Goal: Information Seeking & Learning: Learn about a topic

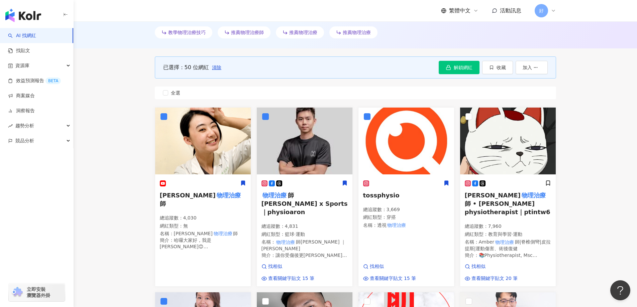
scroll to position [0, 144]
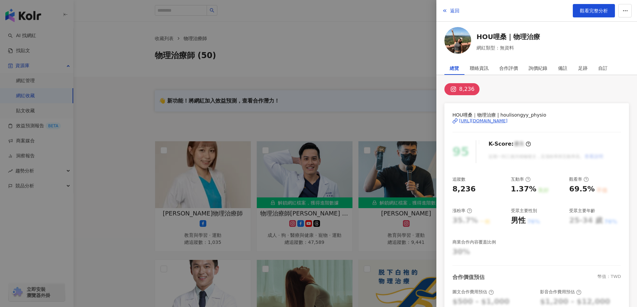
click at [368, 85] on div at bounding box center [318, 153] width 637 height 307
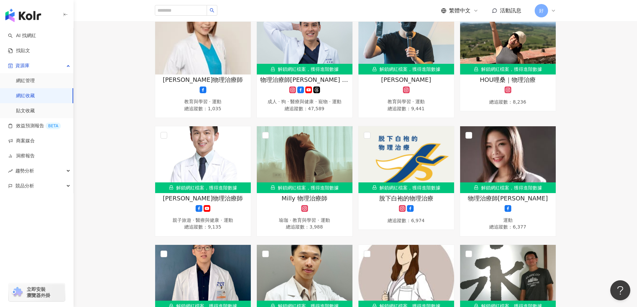
scroll to position [234, 0]
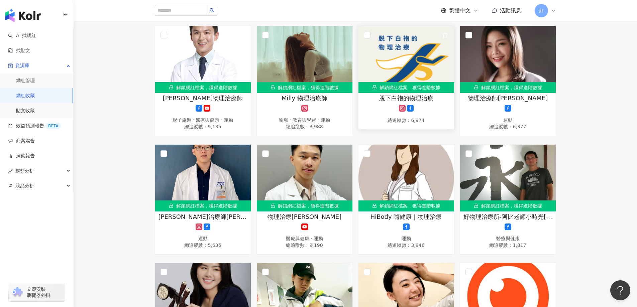
click at [411, 78] on img at bounding box center [407, 59] width 96 height 67
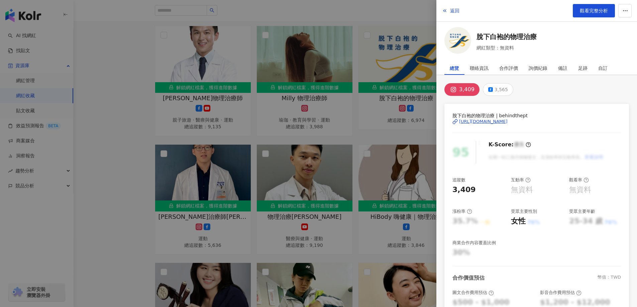
click at [499, 130] on div "脫下白袍的物理治療 | behindthept https://www.instagram.com/behindthept/" at bounding box center [536, 126] width 169 height 29
click at [499, 127] on div "脫下白袍的物理治療 | behindthept https://www.instagram.com/behindthept/" at bounding box center [536, 126] width 169 height 29
click at [498, 119] on div "https://www.instagram.com/behindthept/" at bounding box center [483, 122] width 48 height 6
click at [388, 99] on div at bounding box center [318, 153] width 637 height 307
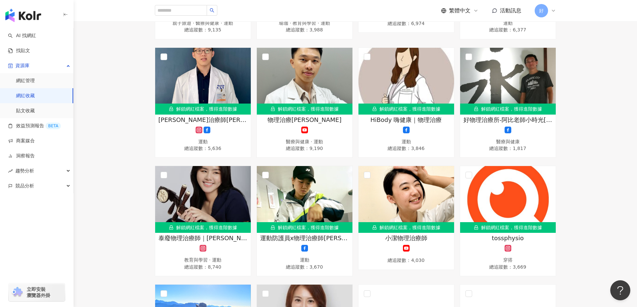
scroll to position [401, 0]
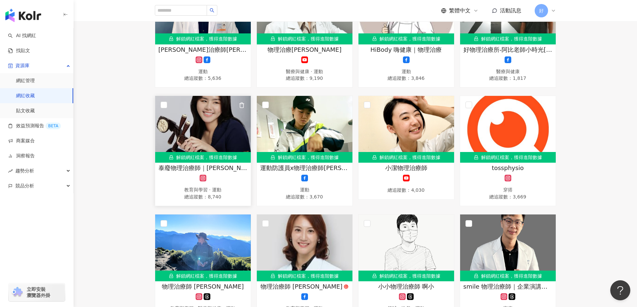
click at [183, 130] on img at bounding box center [203, 129] width 96 height 67
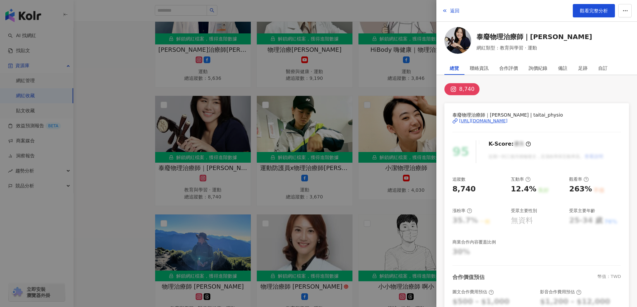
click at [507, 121] on div "https://www.instagram.com/taitai_physio?igsh=MXU0djNlZm5xcmRqNA%3D%3D" at bounding box center [483, 121] width 48 height 6
click at [400, 152] on div at bounding box center [318, 153] width 637 height 307
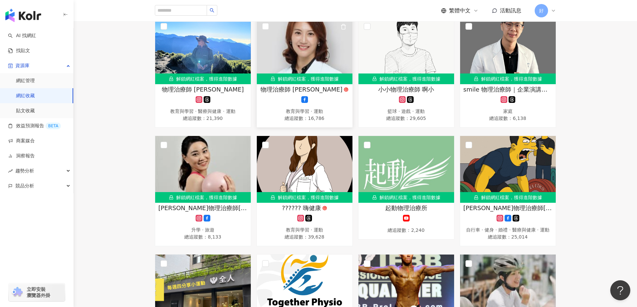
scroll to position [602, 0]
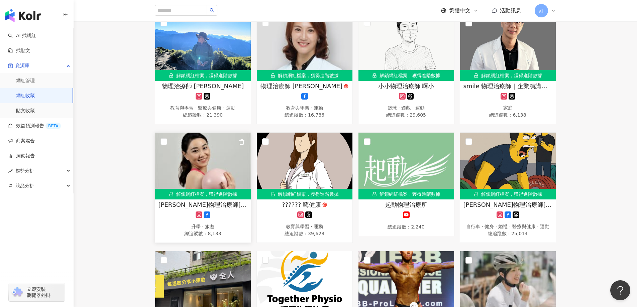
click at [219, 165] on img at bounding box center [203, 166] width 96 height 67
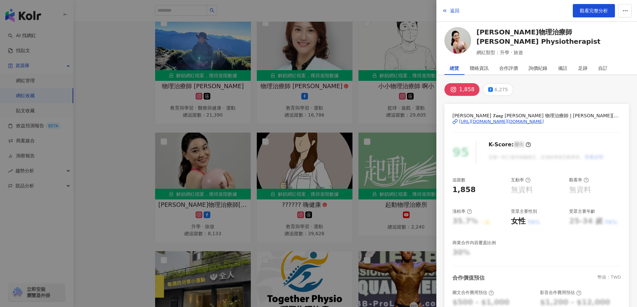
click at [503, 122] on div "https://www.instagram.com/suzannetang.physio/" at bounding box center [501, 122] width 85 height 6
click at [372, 141] on div at bounding box center [318, 153] width 637 height 307
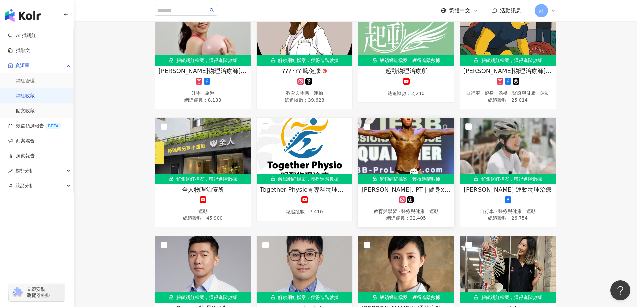
scroll to position [702, 0]
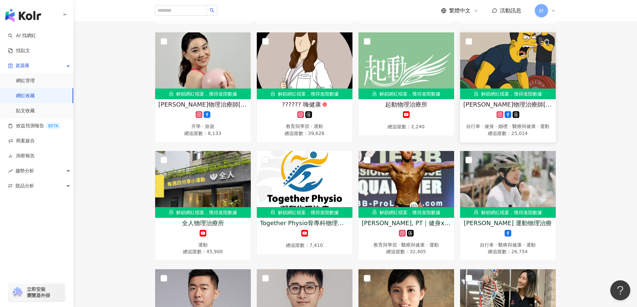
click at [484, 100] on span "鄭宇劭物理治療師Cheng Yu-Shao Physiotherapist" at bounding box center [508, 104] width 89 height 8
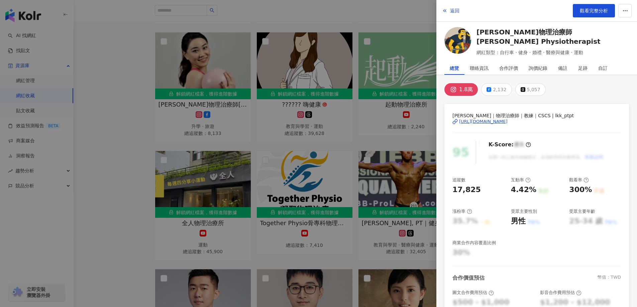
click at [489, 122] on div "https://www.instagram.com/lkk_ptpt/" at bounding box center [483, 122] width 48 height 6
click at [362, 45] on div at bounding box center [318, 153] width 637 height 307
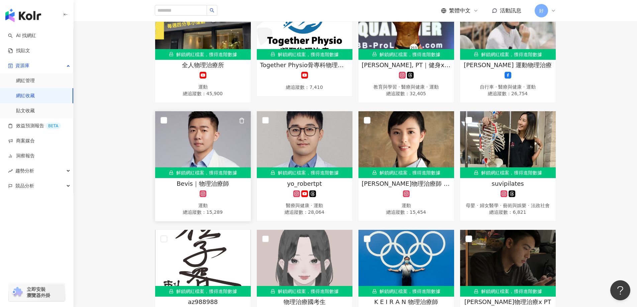
scroll to position [870, 0]
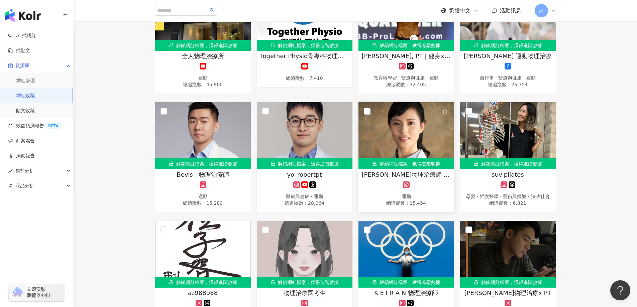
click at [393, 181] on div "Alena吳采容物理治療師 Physiotherapist 運動 總追蹤數 ： 15,454" at bounding box center [407, 189] width 96 height 37
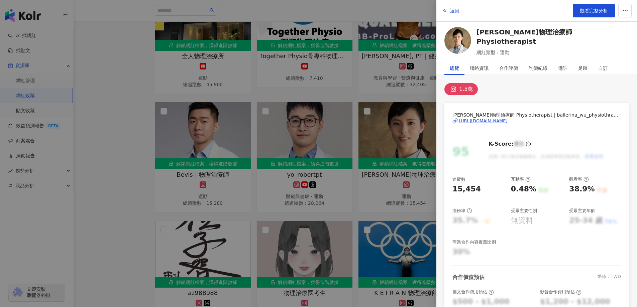
click at [503, 122] on div "https://www.instagram.com/ballerina_wu_physiothrapist/" at bounding box center [483, 121] width 48 height 6
click at [336, 104] on div at bounding box center [318, 153] width 637 height 307
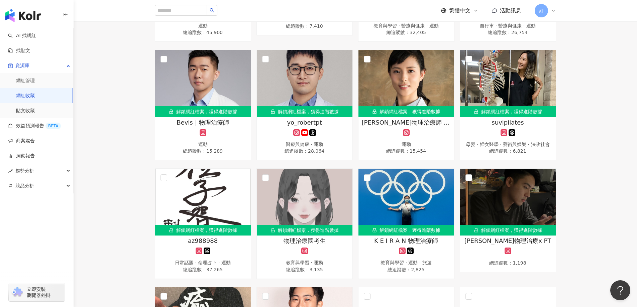
scroll to position [970, 0]
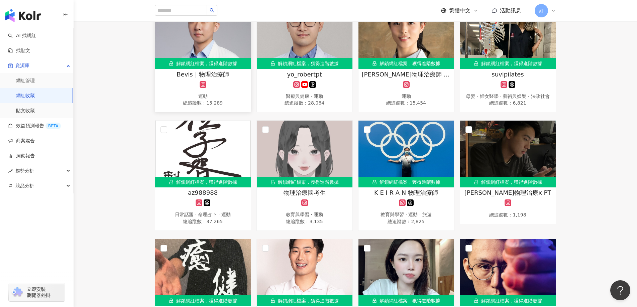
click at [226, 26] on img at bounding box center [203, 35] width 96 height 67
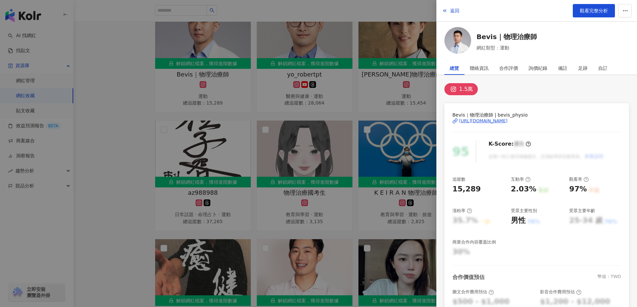
click at [505, 122] on div "https://www.instagram.com/bevis_physio/" at bounding box center [483, 121] width 48 height 6
click at [312, 125] on div at bounding box center [318, 153] width 637 height 307
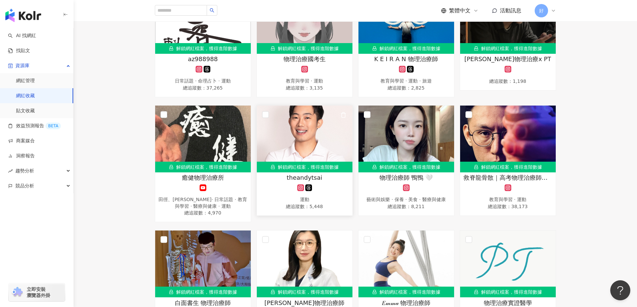
scroll to position [903, 0]
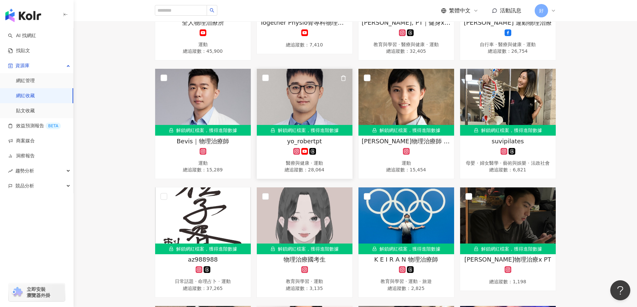
click at [327, 98] on img at bounding box center [305, 102] width 96 height 67
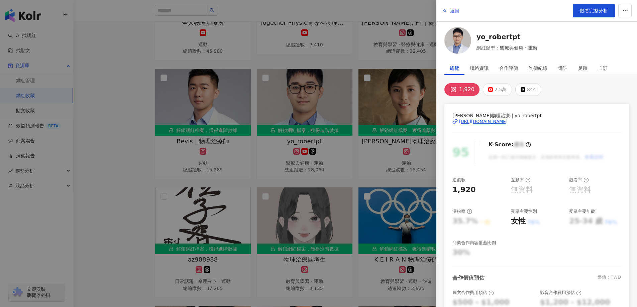
click at [498, 122] on div "https://www.instagram.com/yo_robertpt/" at bounding box center [483, 122] width 48 height 6
click at [358, 103] on div at bounding box center [318, 153] width 637 height 307
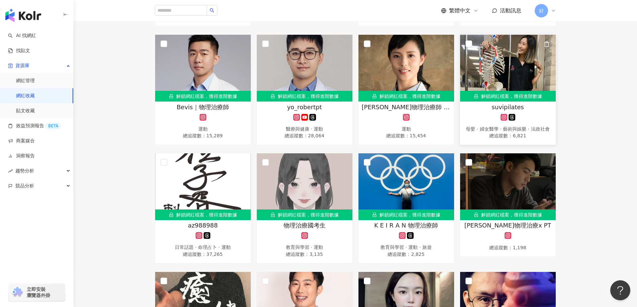
scroll to position [936, 0]
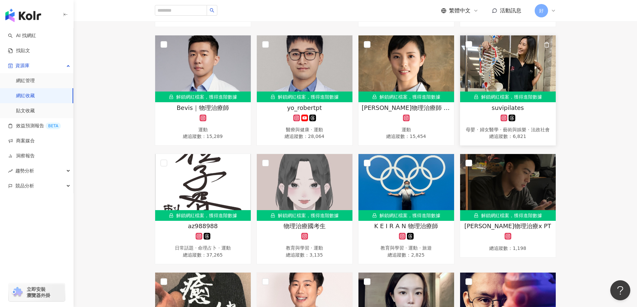
click at [536, 68] on img at bounding box center [508, 68] width 96 height 67
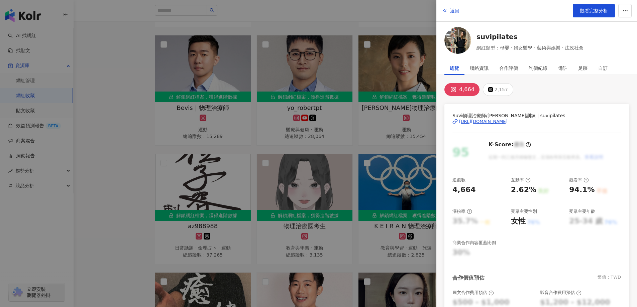
click at [508, 119] on div "https://www.instagram.com/suvipilates/" at bounding box center [483, 122] width 48 height 6
click at [333, 143] on div at bounding box center [318, 153] width 637 height 307
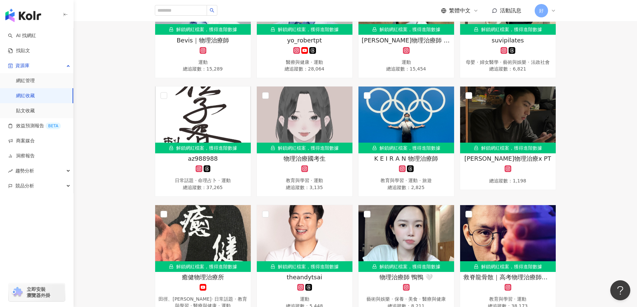
scroll to position [1104, 0]
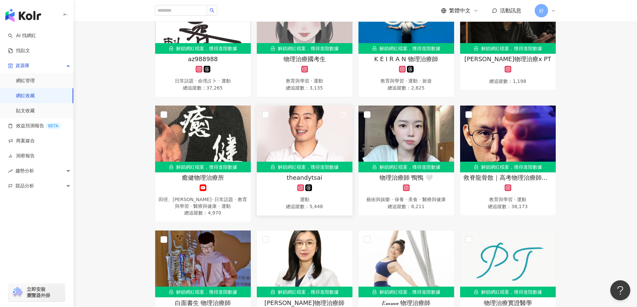
click at [336, 144] on img at bounding box center [305, 139] width 96 height 67
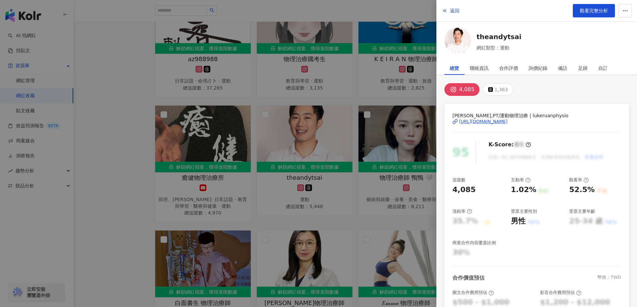
click at [507, 122] on div "https://www.instagram.com/lukeruanphysio/" at bounding box center [483, 122] width 48 height 6
click at [383, 118] on div at bounding box center [318, 153] width 637 height 307
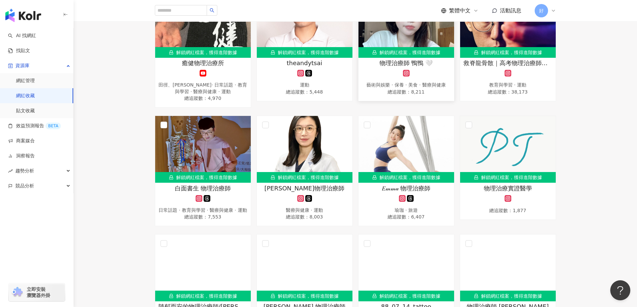
scroll to position [1271, 0]
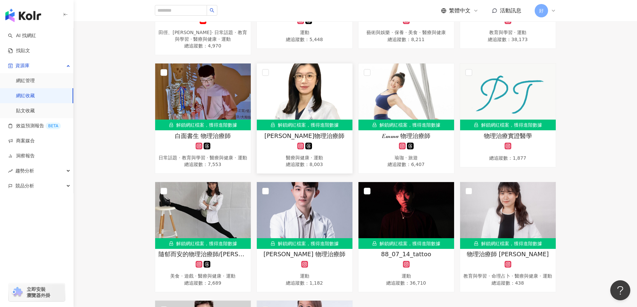
click at [315, 94] on img at bounding box center [305, 97] width 96 height 67
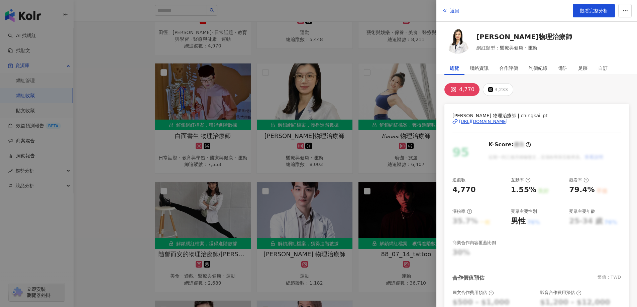
click at [502, 123] on div "https://www.instagram.com/chingkai_pt/" at bounding box center [483, 122] width 48 height 6
click at [371, 94] on div at bounding box center [318, 153] width 637 height 307
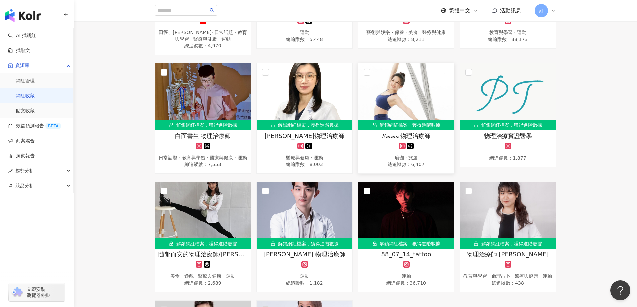
click at [405, 104] on img at bounding box center [407, 97] width 96 height 67
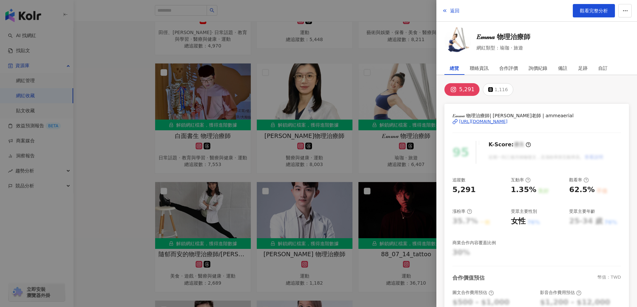
click at [508, 122] on div "https://www.instagram.com/ammeaerial/" at bounding box center [483, 122] width 48 height 6
click at [302, 100] on div at bounding box center [318, 153] width 637 height 307
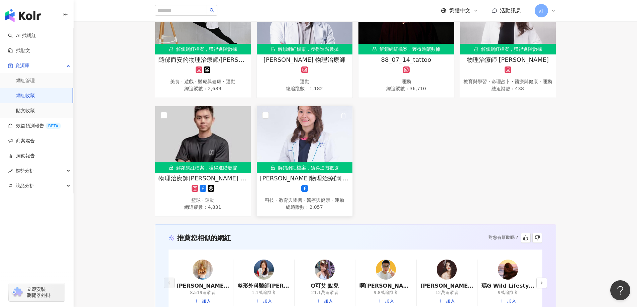
scroll to position [1405, 0]
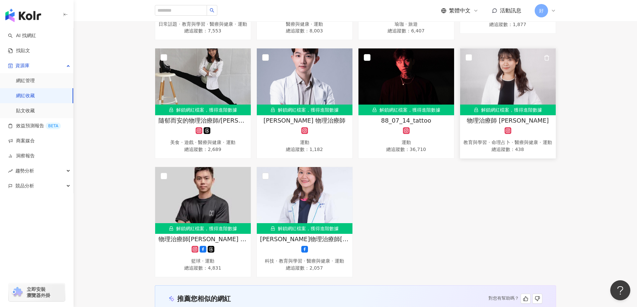
click at [526, 104] on img at bounding box center [508, 81] width 96 height 67
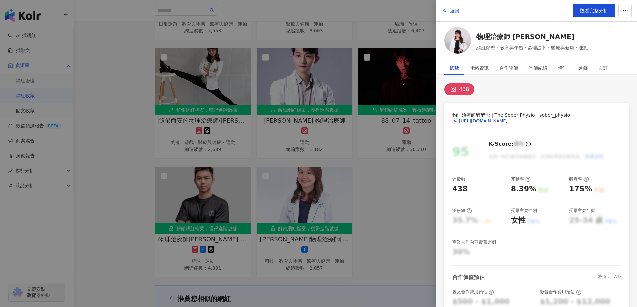
click at [508, 118] on div "https://www.instagram.com/sober_physio/" at bounding box center [483, 121] width 48 height 6
click at [402, 107] on div at bounding box center [318, 153] width 637 height 307
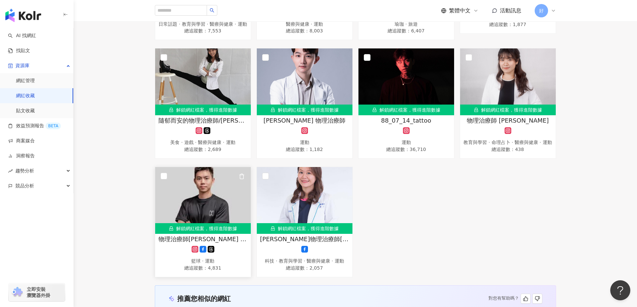
click at [228, 221] on img at bounding box center [203, 200] width 96 height 67
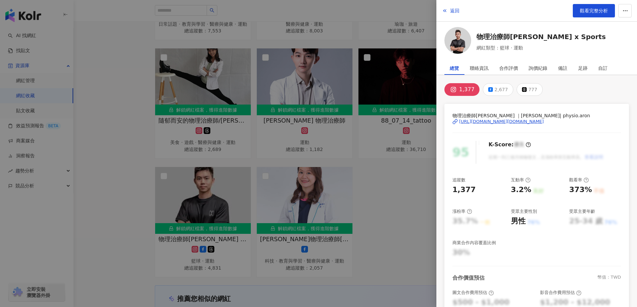
click at [523, 119] on div "https://www.instagram.com/physio.aron/" at bounding box center [501, 122] width 85 height 6
click at [391, 163] on div at bounding box center [318, 153] width 637 height 307
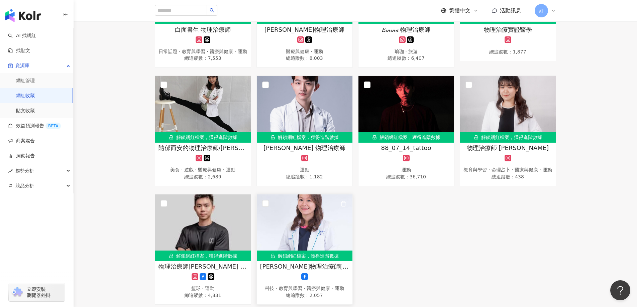
scroll to position [1371, 0]
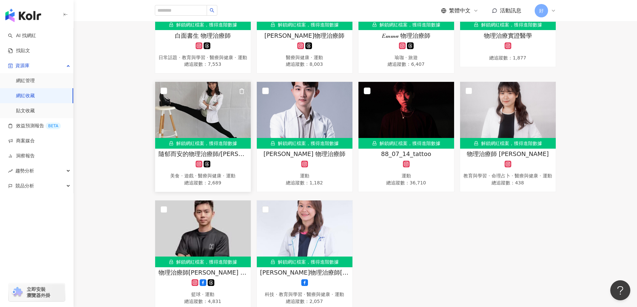
click at [231, 136] on img at bounding box center [203, 115] width 96 height 67
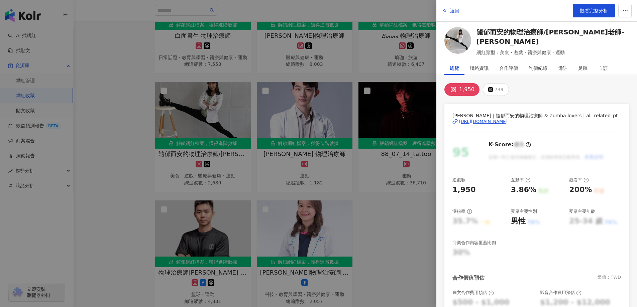
click at [508, 119] on div "https://www.instagram.com/all_related_pt/" at bounding box center [483, 122] width 48 height 6
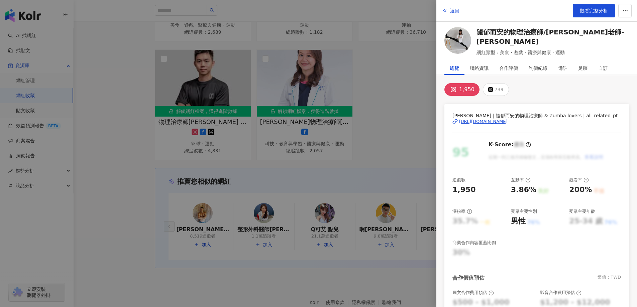
scroll to position [1575, 0]
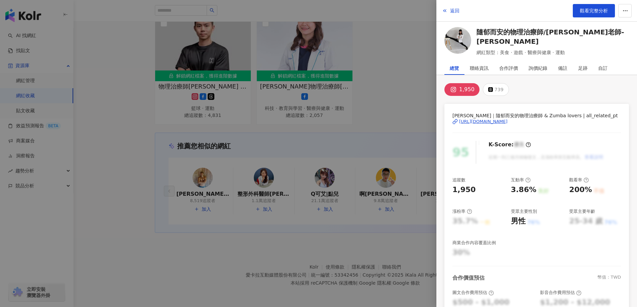
click at [391, 174] on div at bounding box center [318, 153] width 637 height 307
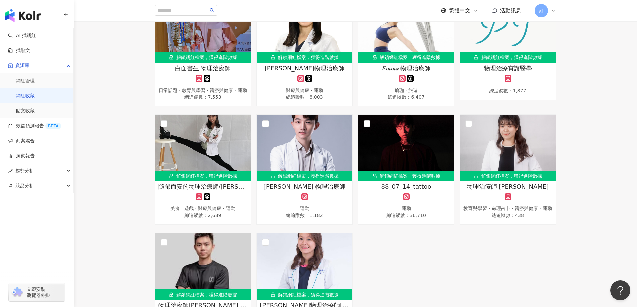
scroll to position [1338, 0]
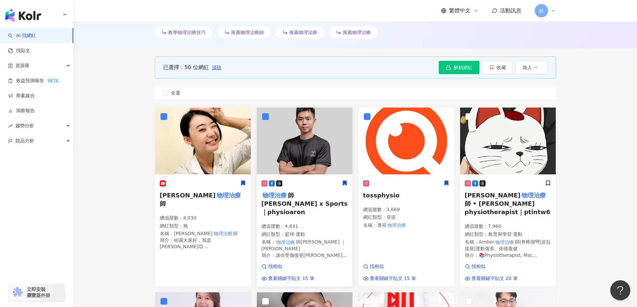
scroll to position [0, 144]
click at [168, 95] on span "全選" at bounding box center [175, 92] width 15 height 7
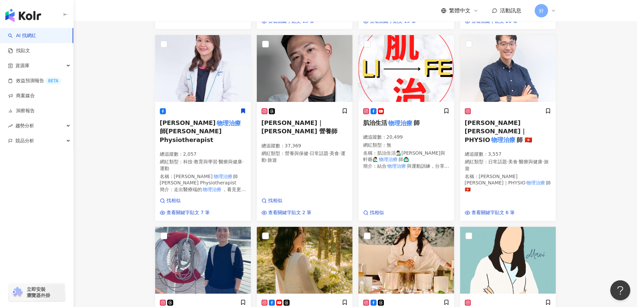
scroll to position [334, 0]
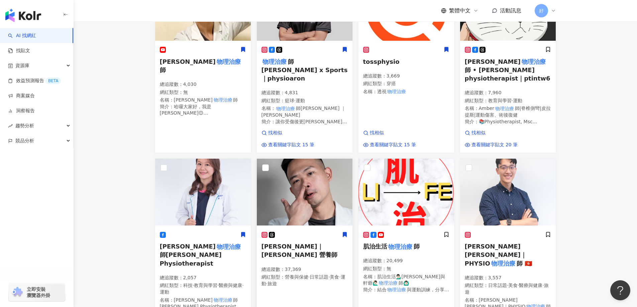
click at [295, 181] on img at bounding box center [305, 192] width 96 height 67
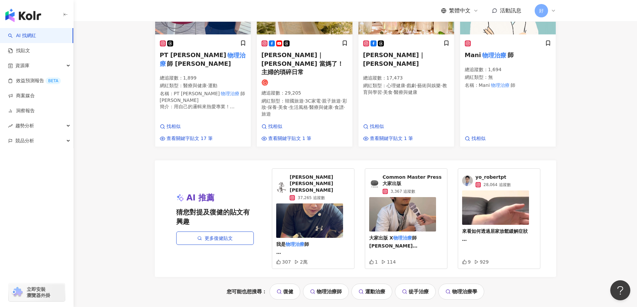
scroll to position [736, 0]
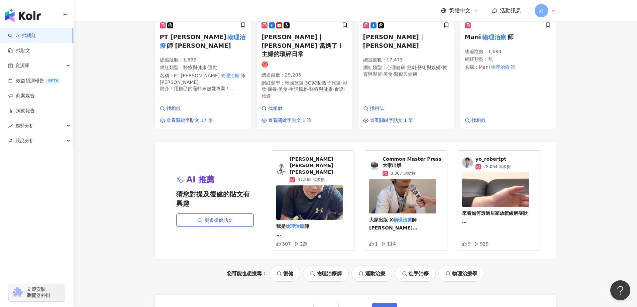
click at [390, 307] on span "下一頁" at bounding box center [385, 309] width 14 height 5
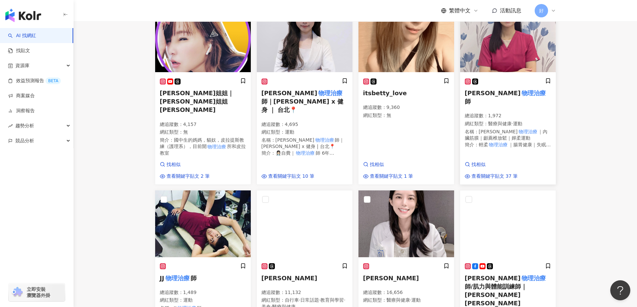
scroll to position [563, 0]
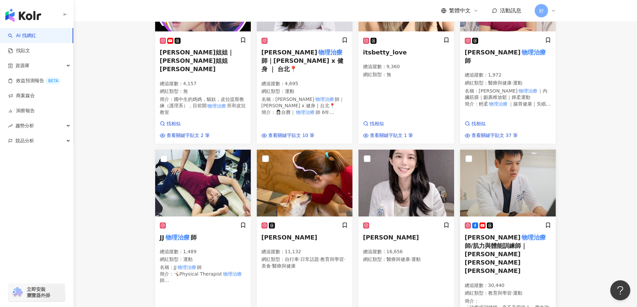
drag, startPoint x: 511, startPoint y: 128, endPoint x: 466, endPoint y: 141, distance: 47.0
drag, startPoint x: 466, startPoint y: 141, endPoint x: 405, endPoint y: 138, distance: 60.9
click at [521, 233] on mark "物理治療" at bounding box center [534, 237] width 26 height 9
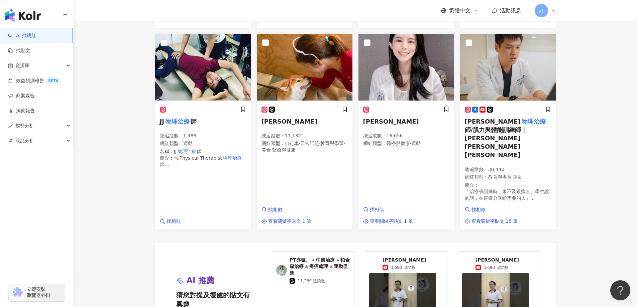
scroll to position [730, 0]
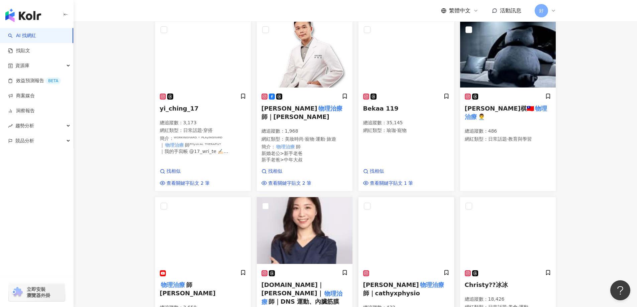
scroll to position [356, 0]
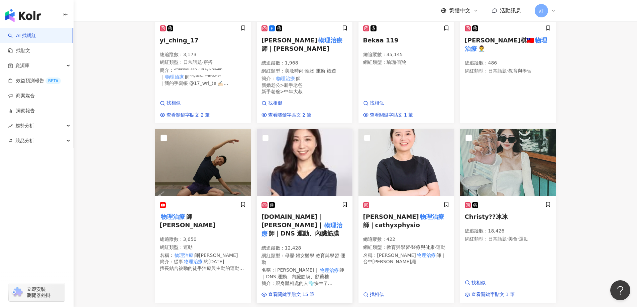
click at [325, 181] on img at bounding box center [305, 162] width 96 height 67
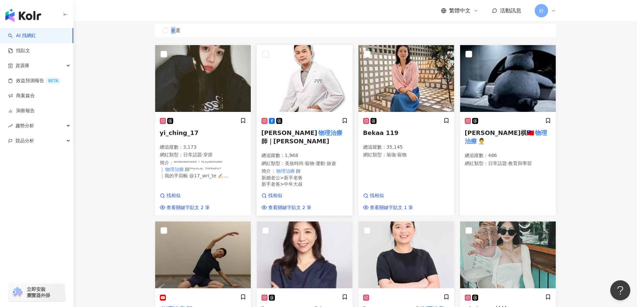
scroll to position [256, 0]
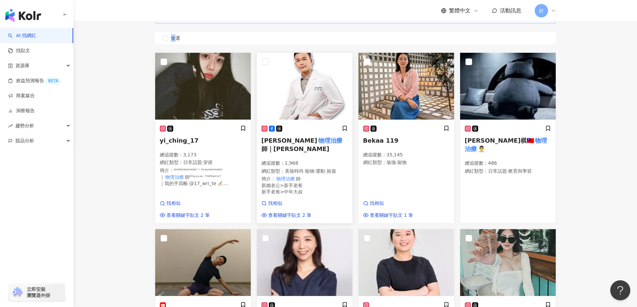
click at [311, 90] on img at bounding box center [305, 86] width 96 height 67
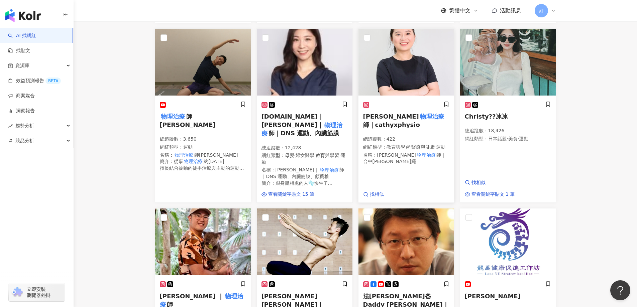
click at [406, 119] on h5 "凱西 物理治療 師｜cathyxphysio" at bounding box center [406, 120] width 86 height 17
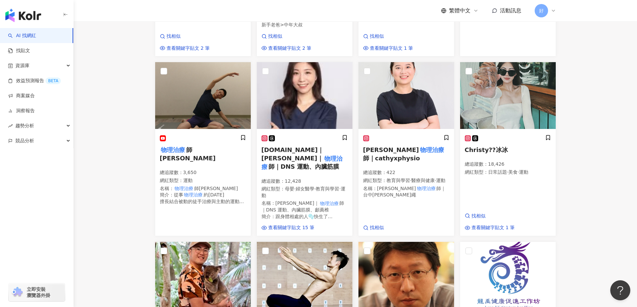
scroll to position [590, 0]
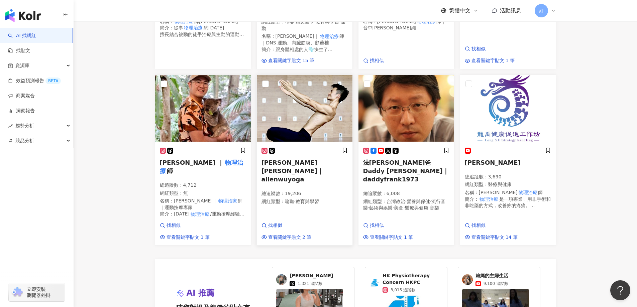
click at [308, 118] on img at bounding box center [305, 108] width 96 height 67
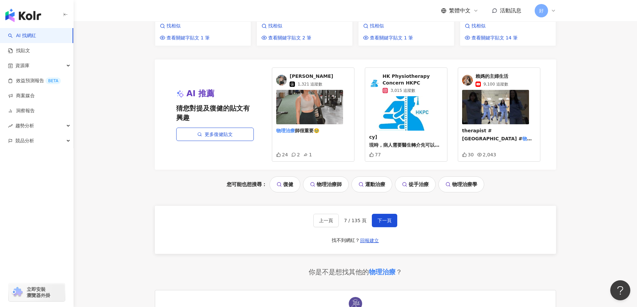
scroll to position [791, 0]
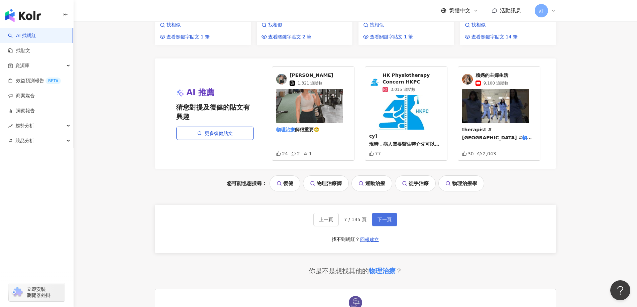
click at [386, 217] on span "下一頁" at bounding box center [385, 219] width 14 height 5
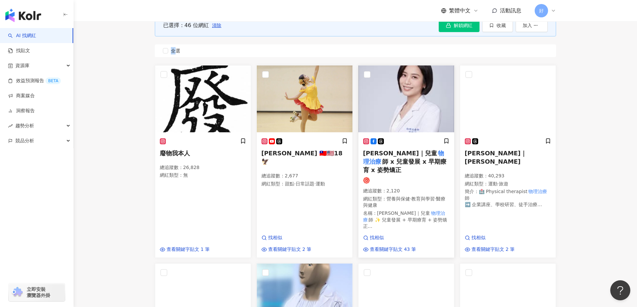
scroll to position [242, 0]
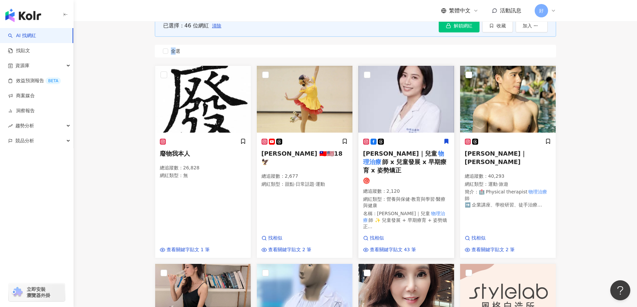
click at [408, 168] on div "許雅婷｜兒童 物理治療 師 x 兒童發展 x 早期療育 x 姿勢矯正 總追蹤數 ： 2,120 網紅類型 ： 營養與保健 · 教育與學習 · 醫療與健康 名稱…" at bounding box center [406, 186] width 86 height 97
click at [488, 84] on img at bounding box center [508, 99] width 96 height 67
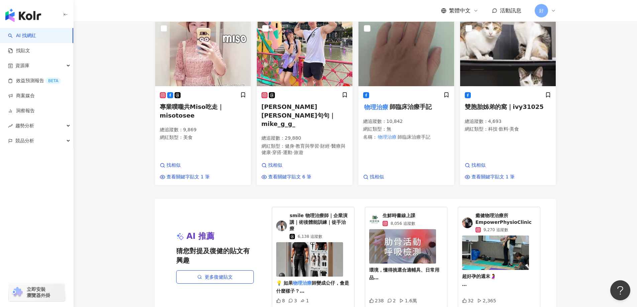
scroll to position [811, 0]
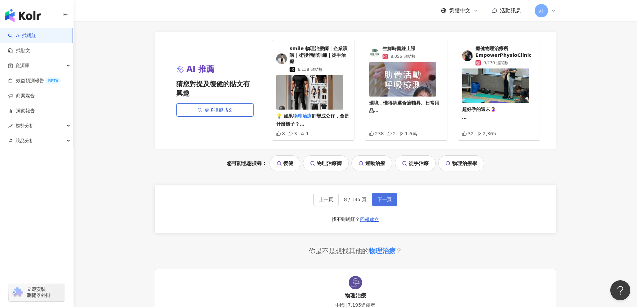
click at [386, 197] on span "下一頁" at bounding box center [385, 199] width 14 height 5
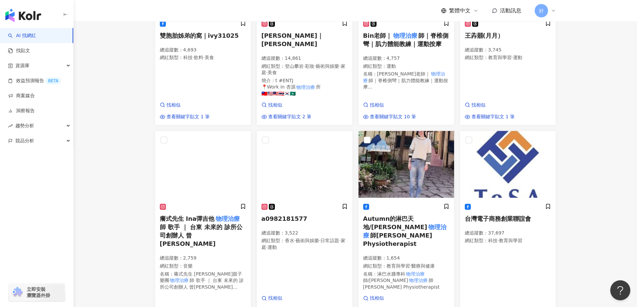
scroll to position [236, 0]
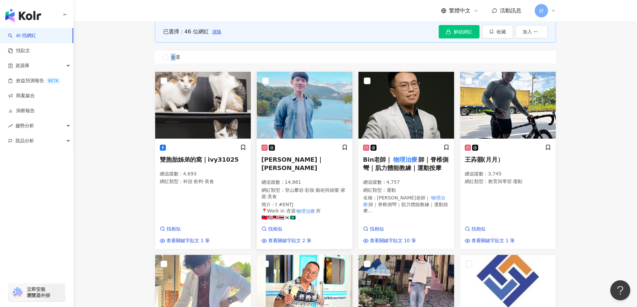
click at [301, 118] on img at bounding box center [305, 105] width 96 height 67
click at [419, 167] on span "師｜脊椎側彎｜肌力體能教練｜運動按摩" at bounding box center [406, 163] width 86 height 15
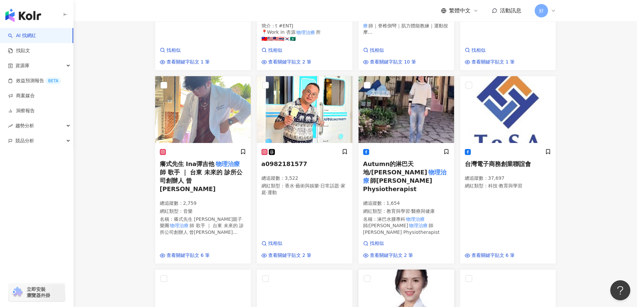
scroll to position [404, 0]
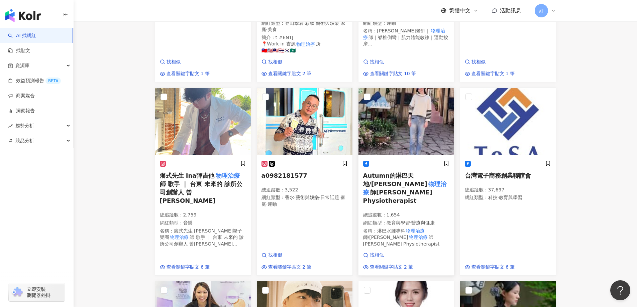
click at [411, 189] on span "師Autumn Chen Physiotherapist" at bounding box center [397, 196] width 69 height 15
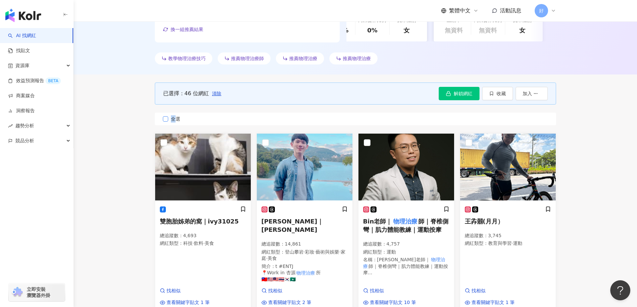
scroll to position [170, 0]
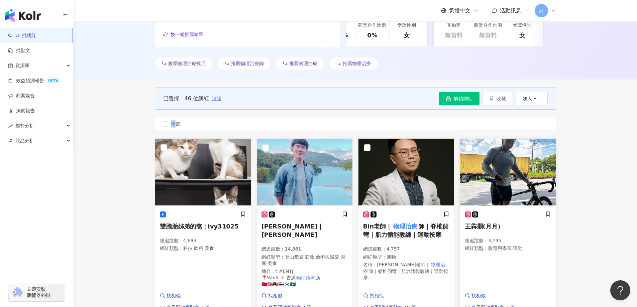
click at [517, 197] on img at bounding box center [508, 172] width 96 height 67
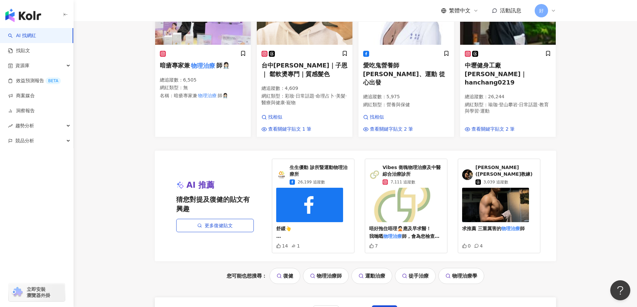
scroll to position [772, 0]
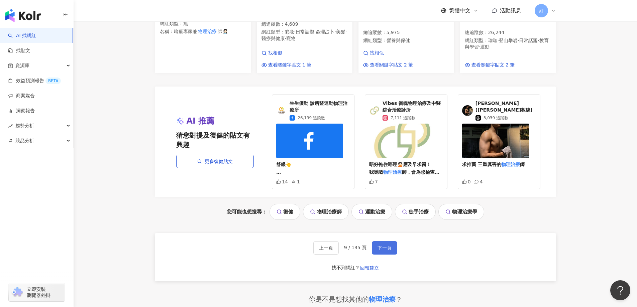
click at [390, 245] on span "下一頁" at bounding box center [385, 247] width 14 height 5
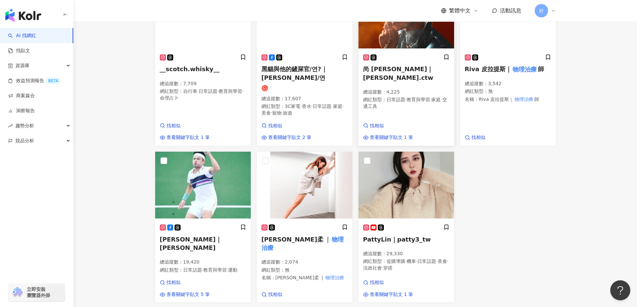
scroll to position [736, 0]
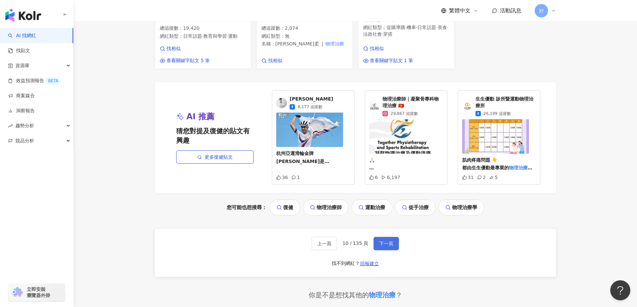
click at [384, 237] on button "下一頁" at bounding box center [386, 243] width 25 height 13
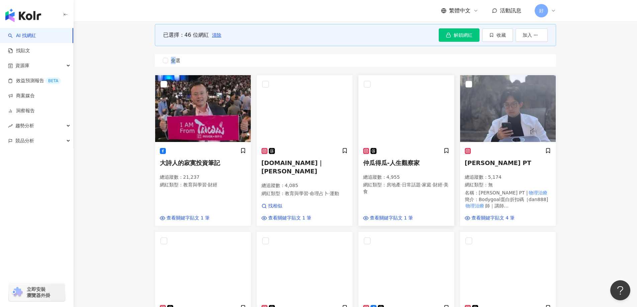
scroll to position [222, 0]
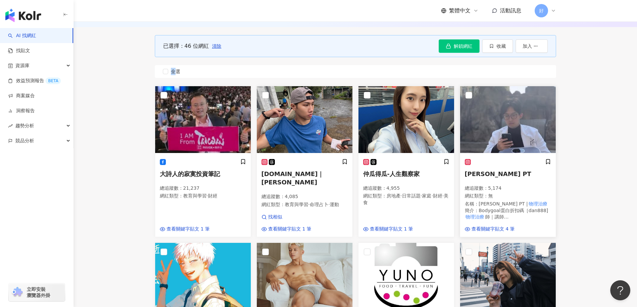
click at [516, 132] on img at bounding box center [508, 119] width 96 height 67
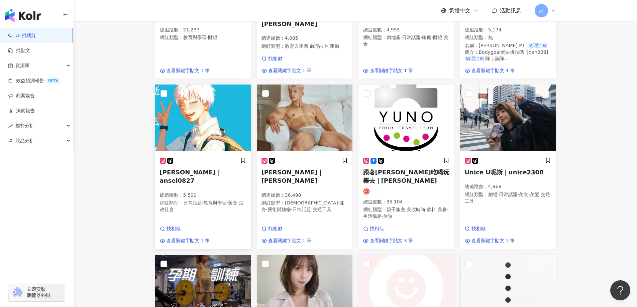
scroll to position [356, 0]
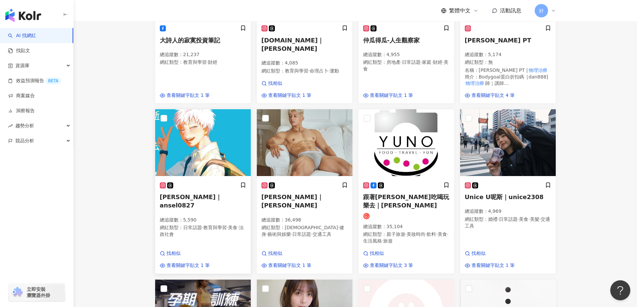
click at [217, 147] on img at bounding box center [203, 142] width 96 height 67
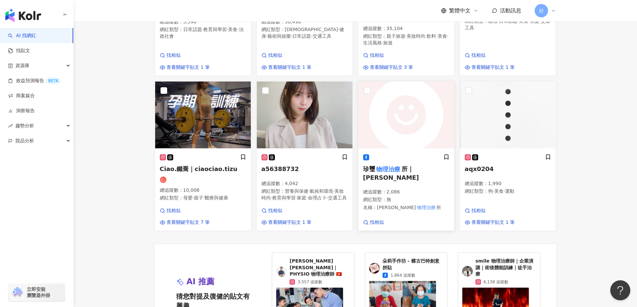
scroll to position [556, 0]
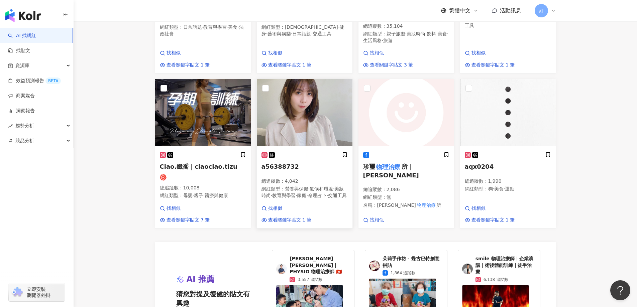
click at [299, 186] on span "營養與保健" at bounding box center [296, 188] width 23 height 5
click at [221, 174] on div at bounding box center [203, 177] width 86 height 7
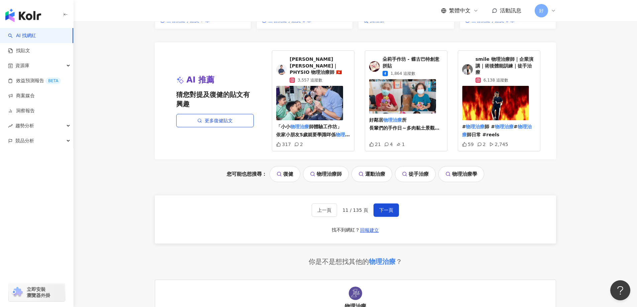
scroll to position [724, 0]
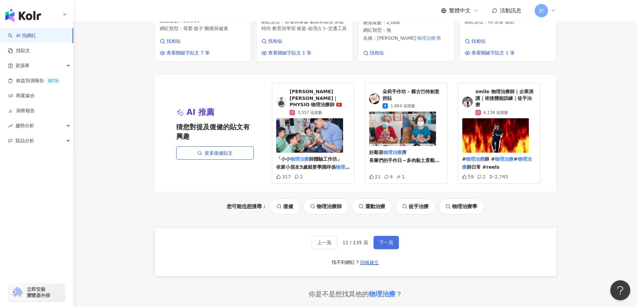
click at [390, 240] on span "下一頁" at bounding box center [386, 242] width 14 height 5
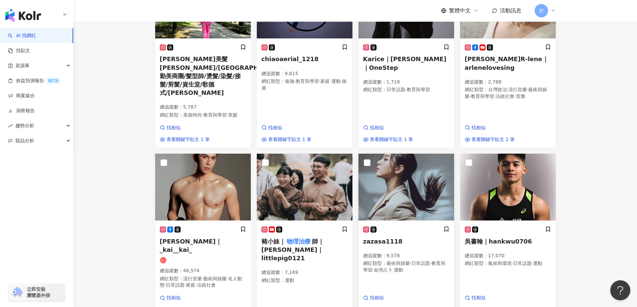
scroll to position [569, 0]
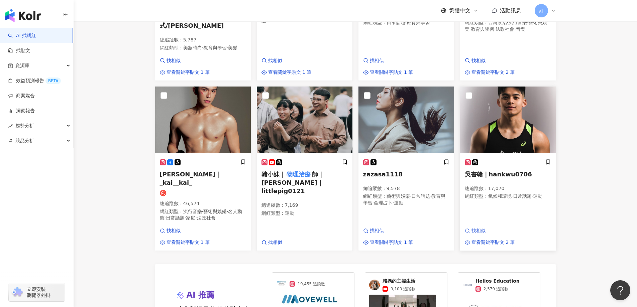
click at [476, 228] on span "找相似" at bounding box center [479, 231] width 14 height 7
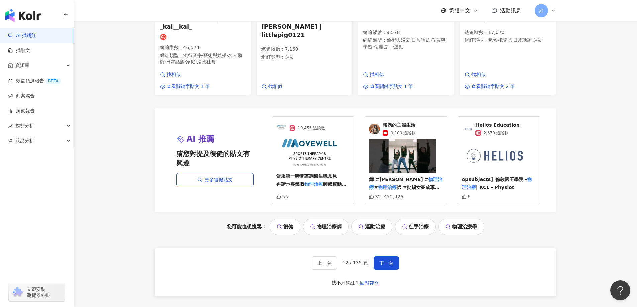
scroll to position [803, 0]
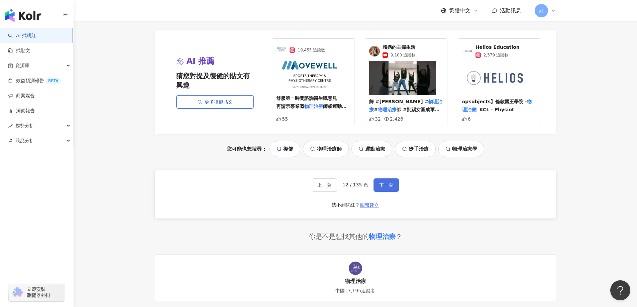
click at [384, 183] on span "下一頁" at bounding box center [386, 185] width 14 height 5
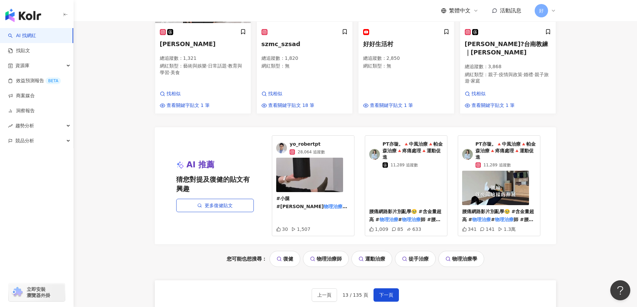
scroll to position [775, 0]
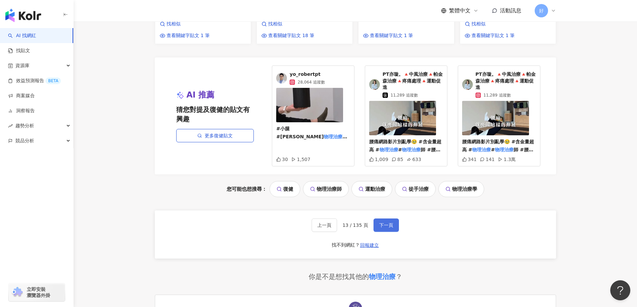
click at [386, 223] on span "下一頁" at bounding box center [386, 225] width 14 height 5
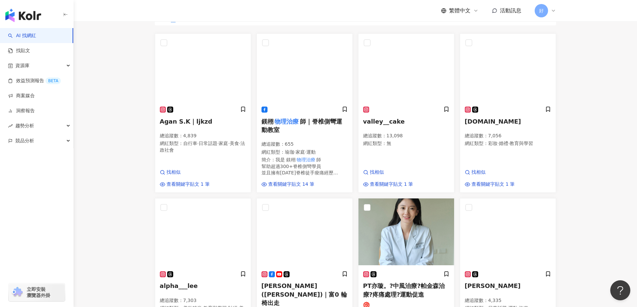
scroll to position [348, 0]
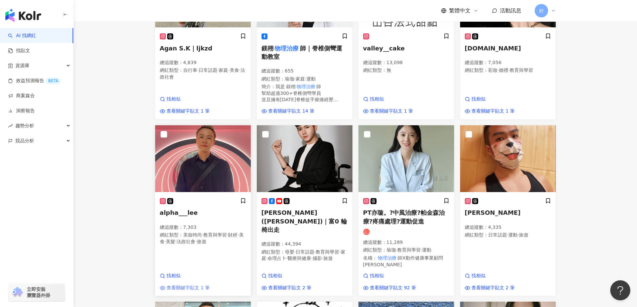
click at [197, 289] on span "查看關鍵字貼文 1 筆" at bounding box center [188, 288] width 43 height 7
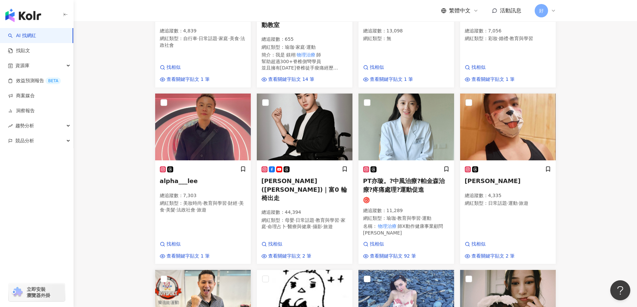
scroll to position [415, 0]
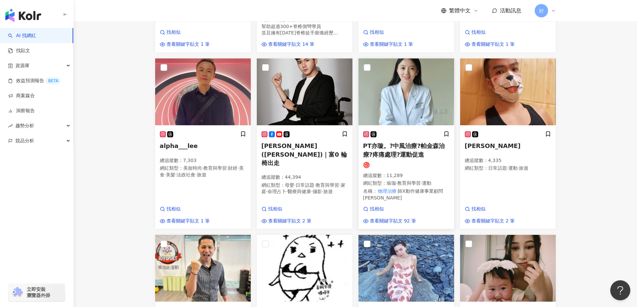
click at [410, 157] on span "PT亦璇。?中風治療?帕金森治療?疼痛處理?運動促進" at bounding box center [404, 149] width 82 height 15
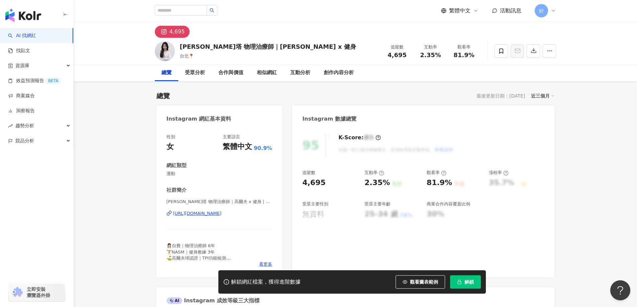
click at [222, 216] on div "https://www.instagram.com/alita_pt/" at bounding box center [197, 214] width 48 height 6
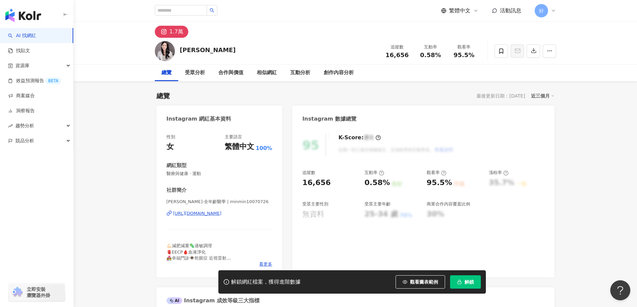
click at [222, 213] on div "https://www.instagram.com/minmin10070726/" at bounding box center [197, 214] width 48 height 6
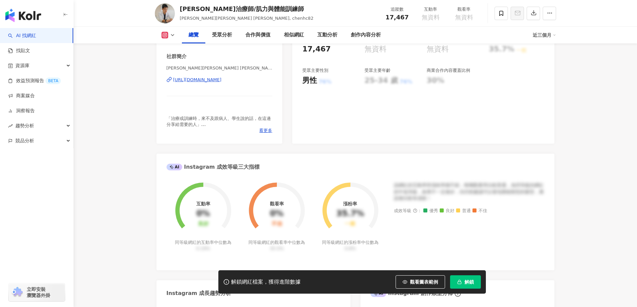
click at [216, 83] on div "[URL][DOMAIN_NAME]" at bounding box center [197, 80] width 48 height 6
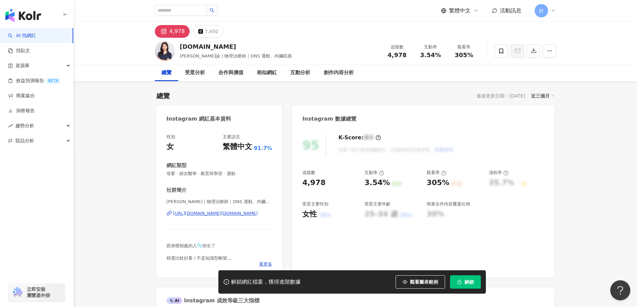
click at [202, 210] on div "Fiona｜物理治療師｜DNS 運動、內臟筋膜、顱薦椎 | fifi.physio https://www.instagram.com/fifi.physio/" at bounding box center [220, 218] width 106 height 39
click at [209, 222] on div "Fiona｜物理治療師｜DNS 運動、內臟筋膜、顱薦椎 | fifi.physio https://www.instagram.com/fifi.physio/" at bounding box center [220, 218] width 106 height 39
click at [209, 221] on div "Fiona｜物理治療師｜DNS 運動、內臟筋膜、顱薦椎 | fifi.physio https://www.instagram.com/fifi.physio/" at bounding box center [220, 218] width 106 height 39
click at [209, 214] on div "https://www.instagram.com/fifi.physio/" at bounding box center [215, 214] width 85 height 6
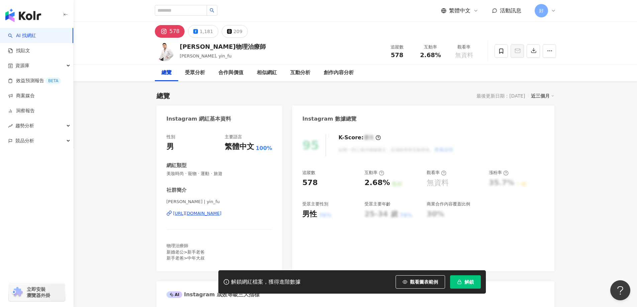
click at [195, 216] on div "[URL][DOMAIN_NAME]" at bounding box center [197, 214] width 48 height 6
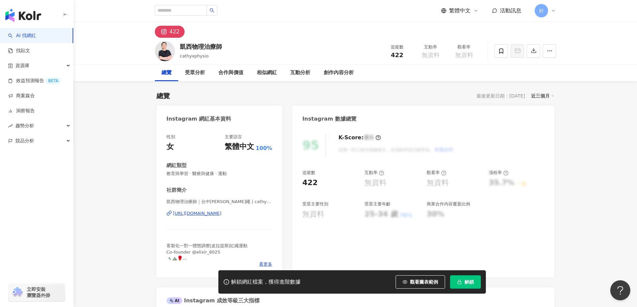
click at [222, 211] on div "[URL][DOMAIN_NAME]" at bounding box center [197, 214] width 48 height 6
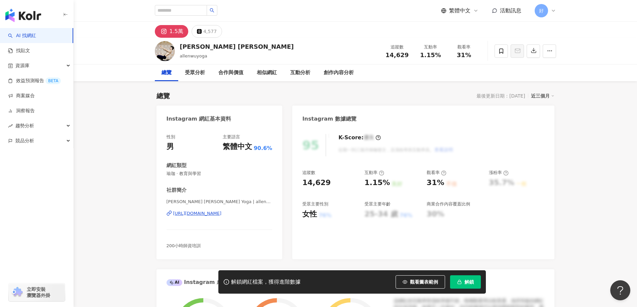
click at [217, 218] on div "Allen Wu Yoga | allenwuyoga https://www.instagram.com/allenwuyoga/" at bounding box center [220, 218] width 106 height 39
click at [216, 214] on div "https://www.instagram.com/allenwuyoga/" at bounding box center [197, 214] width 48 height 6
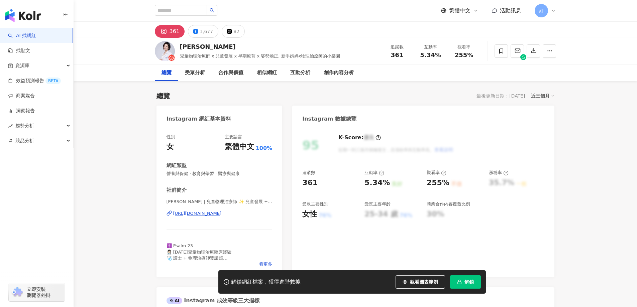
click at [222, 211] on div "[URL][DOMAIN_NAME]" at bounding box center [197, 214] width 48 height 6
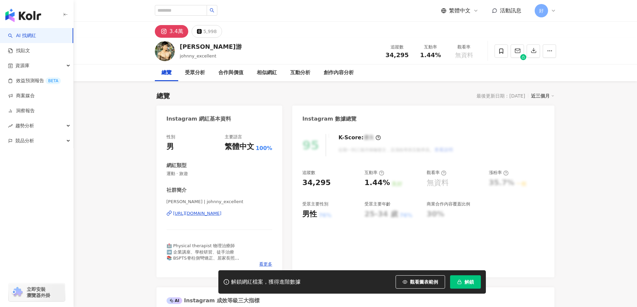
click at [222, 215] on div "[URL][DOMAIN_NAME]" at bounding box center [197, 214] width 48 height 6
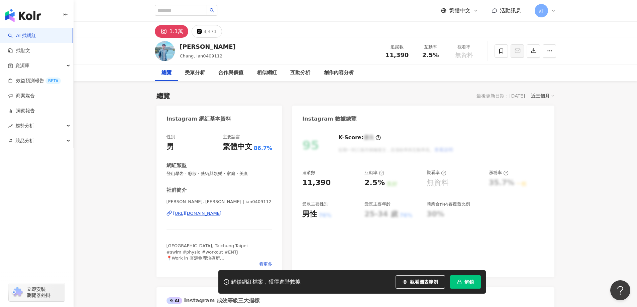
drag, startPoint x: 202, startPoint y: 208, endPoint x: 202, endPoint y: 217, distance: 9.0
click at [202, 208] on div "張哲源 Che Yuan, Chang | ian0409112 https://www.instagram.com/ian0409112/" at bounding box center [220, 218] width 106 height 39
click at [202, 217] on div "張哲源 Che Yuan, Chang | ian0409112 https://www.instagram.com/ian0409112/" at bounding box center [220, 218] width 106 height 39
click at [211, 214] on div "https://www.instagram.com/ian0409112/" at bounding box center [197, 214] width 48 height 6
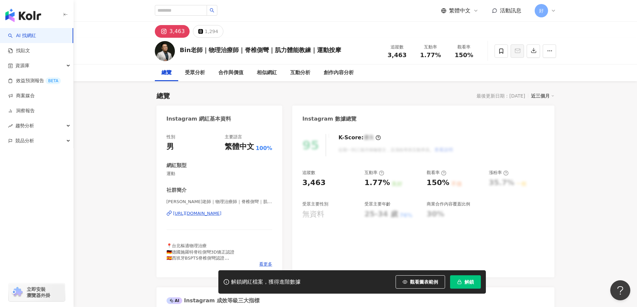
click at [214, 211] on div "https://www.instagram.com/bing_hsu_physio/" at bounding box center [197, 214] width 48 height 6
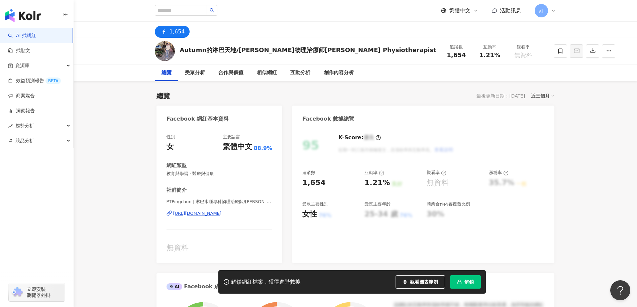
click at [222, 215] on div "https://www.facebook.com/267634580413050" at bounding box center [197, 214] width 48 height 6
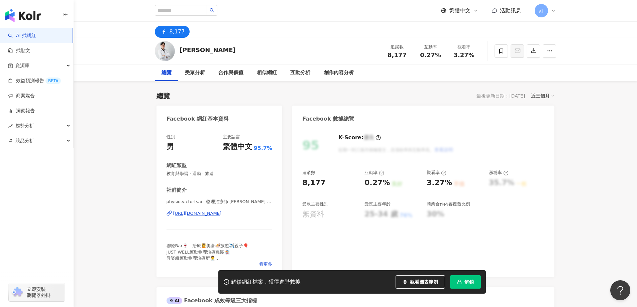
click at [222, 212] on div "https://www.facebook.com/967889799968063" at bounding box center [197, 214] width 48 height 6
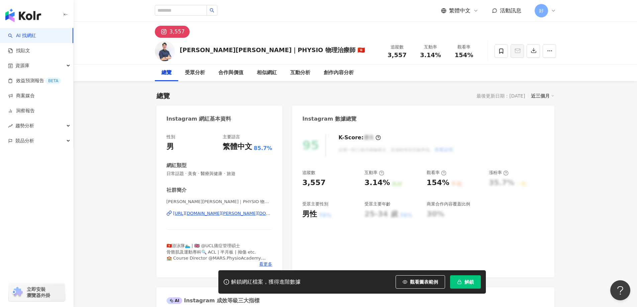
click at [219, 214] on div "[URL][DOMAIN_NAME][PERSON_NAME][DOMAIN_NAME]" at bounding box center [222, 214] width 99 height 6
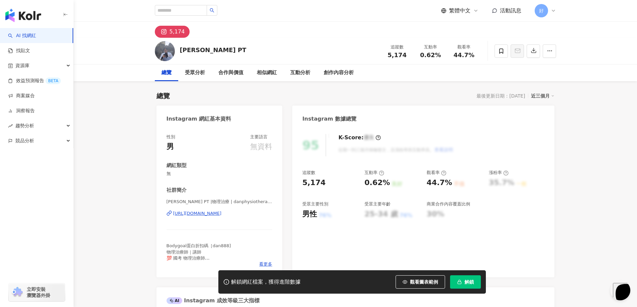
click at [203, 212] on div "https://www.instagram.com/danphysiotherapist/" at bounding box center [197, 214] width 48 height 6
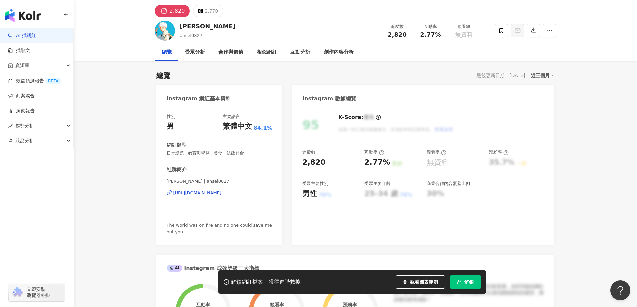
scroll to position [67, 0]
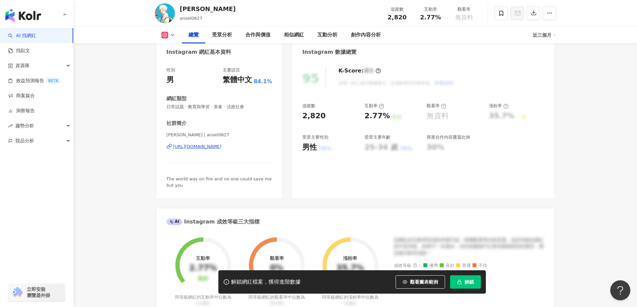
click at [226, 152] on div "[PERSON_NAME] | ansel0827 [URL][DOMAIN_NAME]" at bounding box center [220, 151] width 106 height 39
click at [222, 148] on div "[URL][DOMAIN_NAME]" at bounding box center [197, 147] width 48 height 6
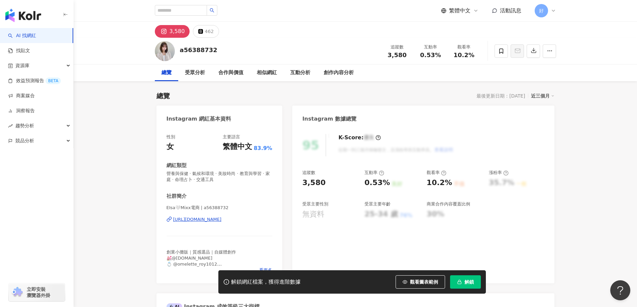
click at [222, 219] on div "https://www.instagram.com/a56388732/" at bounding box center [197, 220] width 48 height 6
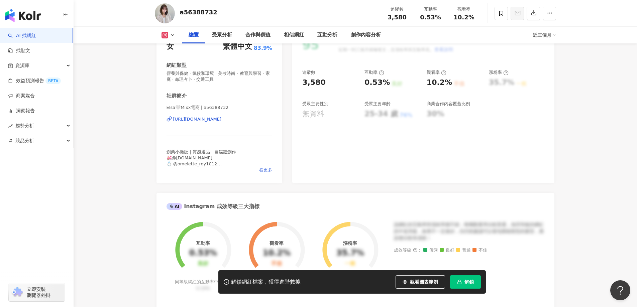
click at [264, 170] on span "看更多" at bounding box center [265, 170] width 13 height 6
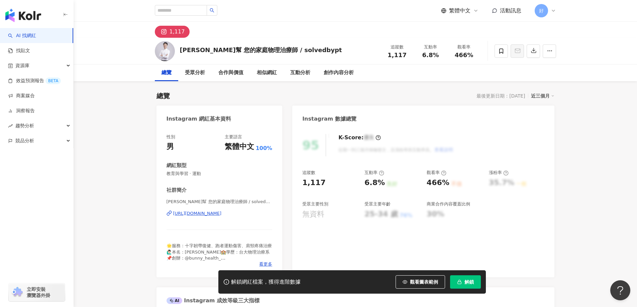
click at [222, 212] on div "https://www.instagram.com/solvedbypt/" at bounding box center [197, 214] width 48 height 6
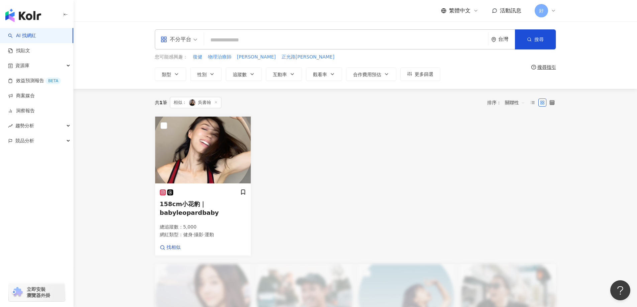
scroll to position [178, 0]
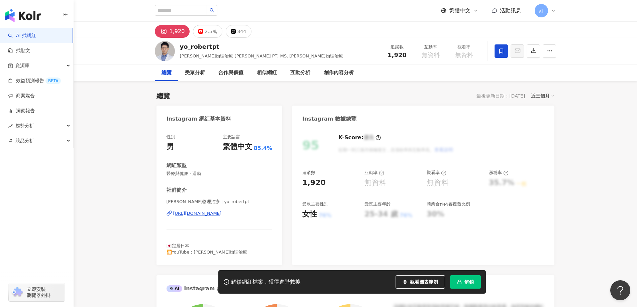
click at [222, 212] on div "[URL][DOMAIN_NAME]" at bounding box center [197, 214] width 48 height 6
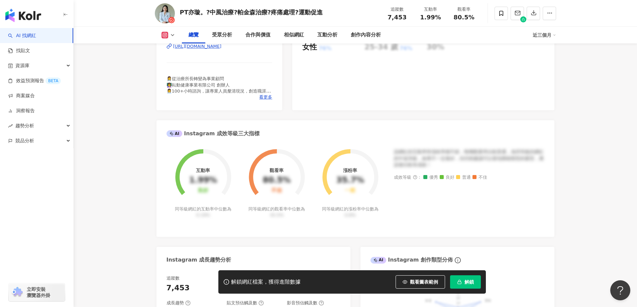
click at [216, 71] on div "物理治療師X動作健康事業顧問 [PERSON_NAME] | pt_yihsuan [URL][DOMAIN_NAME]" at bounding box center [220, 51] width 106 height 39
click at [217, 49] on div "[URL][DOMAIN_NAME]" at bounding box center [197, 46] width 48 height 6
